Goal: Ask a question

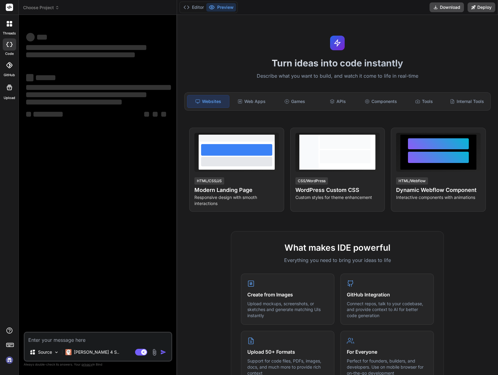
type textarea "c"
type textarea "x"
type textarea "co"
type textarea "x"
type textarea "cos"
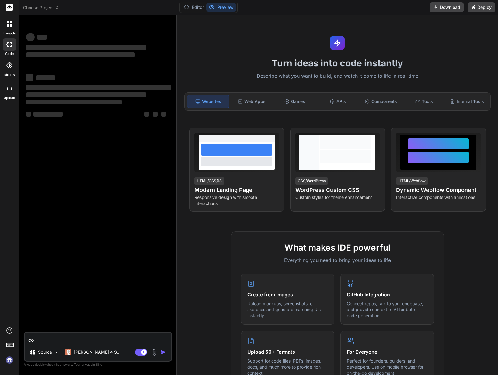
type textarea "x"
type textarea "cosa"
type textarea "x"
type textarea "cosa"
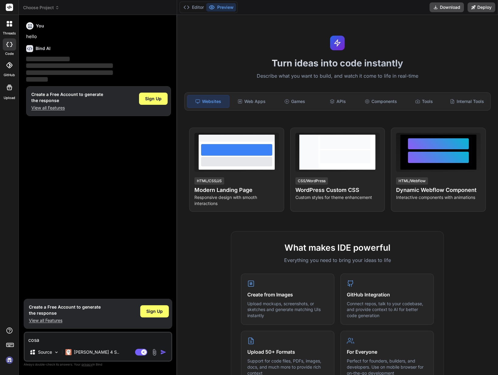
type textarea "x"
type textarea "cosa s"
type textarea "x"
type textarea "cosa sa"
type textarea "x"
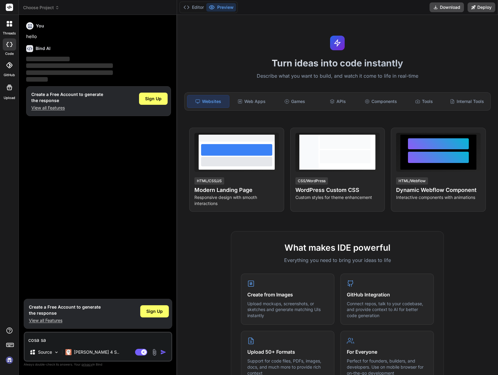
type textarea "cosa sai"
type textarea "x"
type textarea "cosa sai"
type textarea "x"
type textarea "cosa sai f"
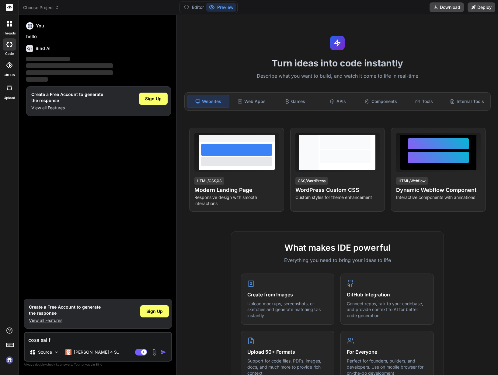
type textarea "x"
type textarea "cosa sai fa"
type textarea "x"
type textarea "cosa sai far"
type textarea "x"
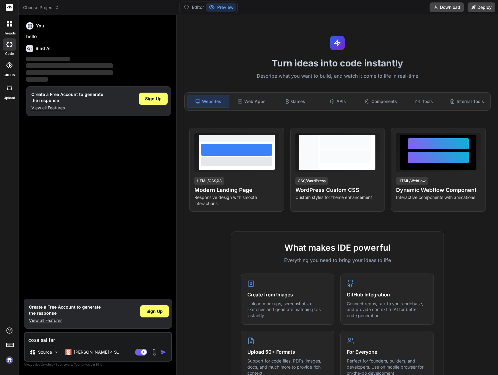
type textarea "cosa sai far4"
type textarea "x"
type textarea "cosa sai far"
type textarea "x"
type textarea "cosa sai fare"
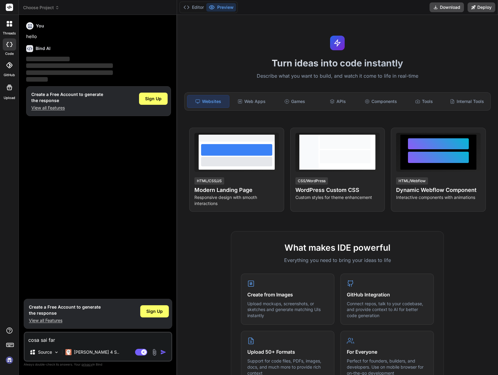
type textarea "x"
type textarea "cosa sai fare"
click at [163, 352] on img "button" at bounding box center [163, 352] width 6 height 6
click at [149, 100] on span "Sign Up" at bounding box center [153, 99] width 16 height 6
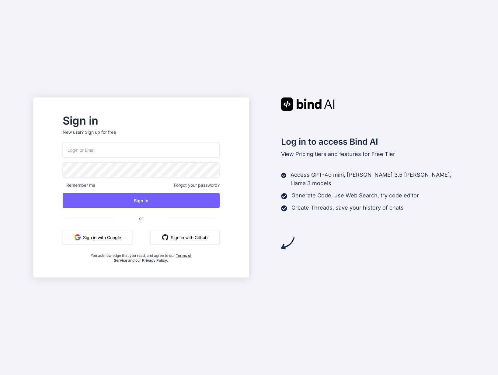
click at [129, 146] on input "email" at bounding box center [141, 149] width 157 height 15
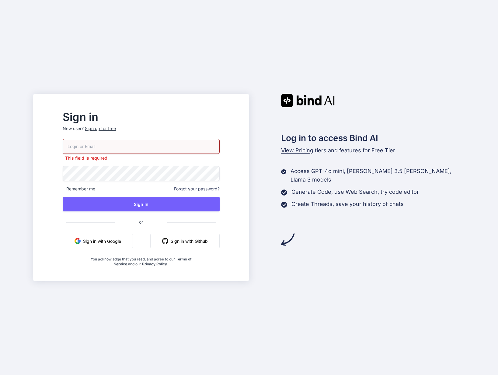
click at [116, 130] on div "Sign up for free" at bounding box center [100, 128] width 31 height 6
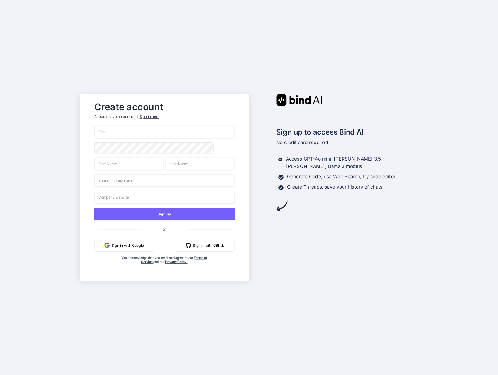
click at [125, 132] on input "email" at bounding box center [164, 131] width 140 height 13
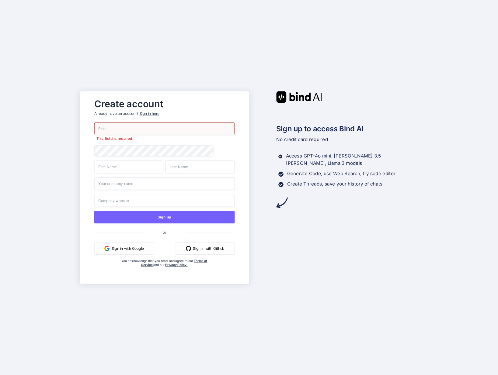
click at [100, 158] on div "This field is required Sign up or Sign in with Google Sign in with Github You a…" at bounding box center [164, 200] width 140 height 157
click at [95, 163] on input "text" at bounding box center [128, 166] width 69 height 13
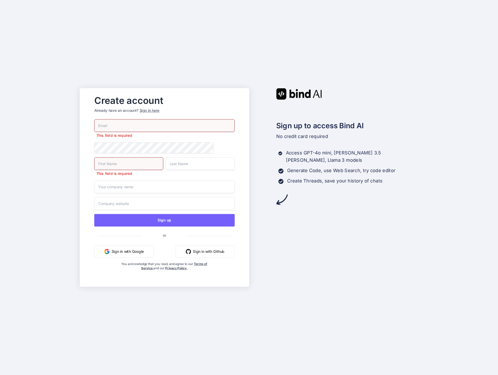
click at [83, 162] on div "Create account Already have an account? Sign in here This field is required Thi…" at bounding box center [165, 187] width 170 height 199
